Goal: Register for event/course

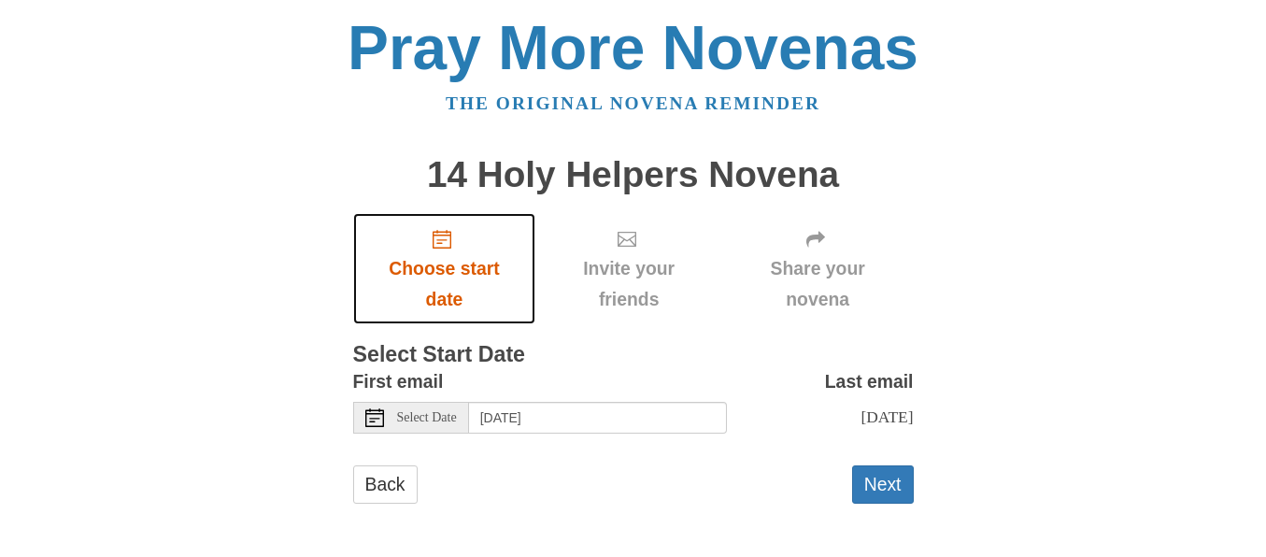
click at [454, 270] on span "Choose start date" at bounding box center [445, 284] width 146 height 62
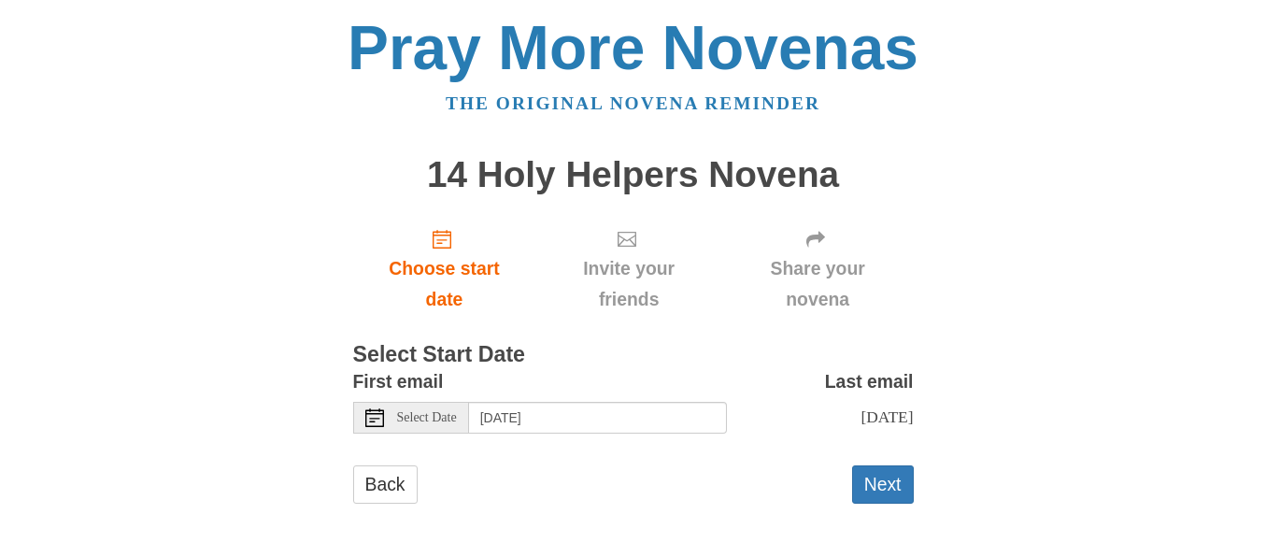
scroll to position [1, 0]
click at [878, 487] on button "Next" at bounding box center [883, 483] width 62 height 38
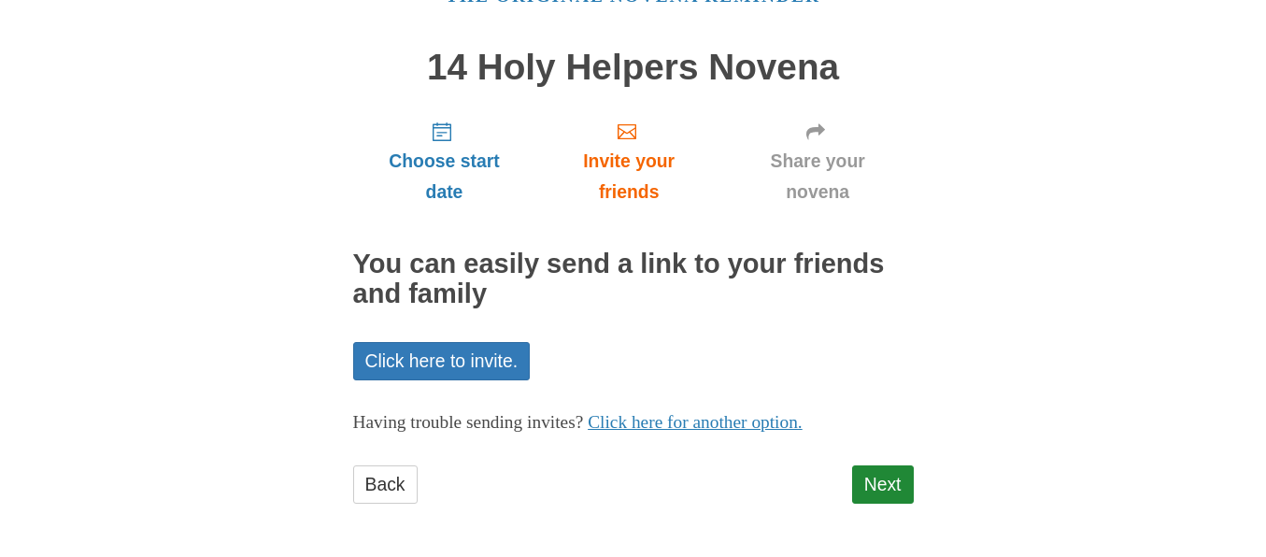
scroll to position [108, 0]
click at [893, 483] on link "Next" at bounding box center [883, 483] width 62 height 38
